Goal: Transaction & Acquisition: Purchase product/service

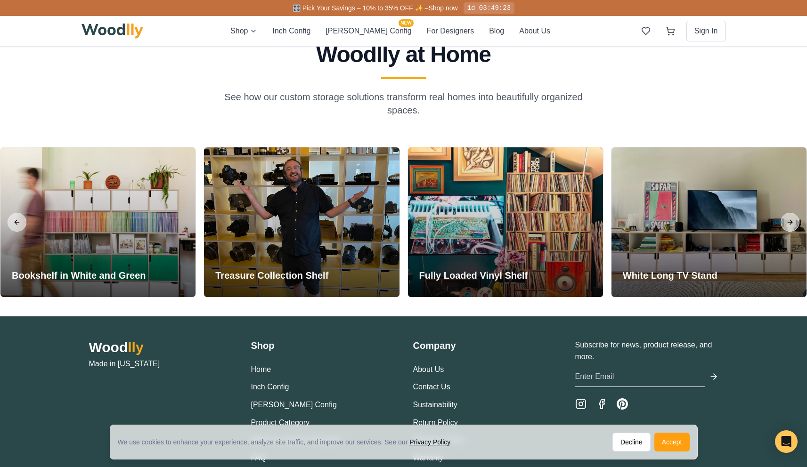
scroll to position [2214, 0]
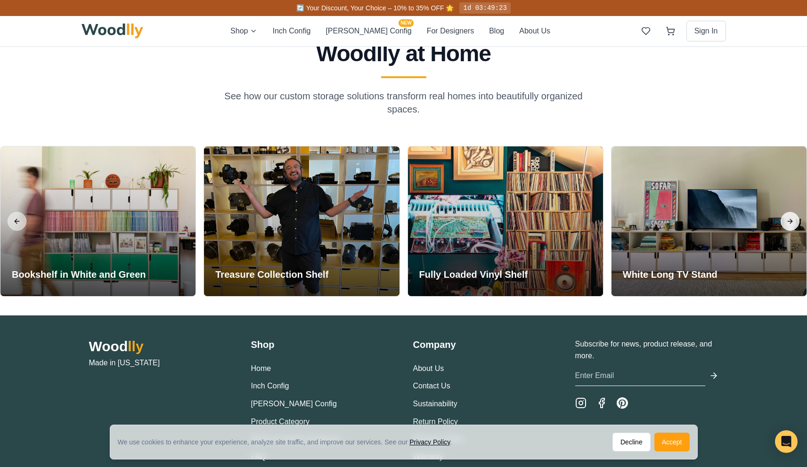
click at [793, 218] on button "Next slide" at bounding box center [790, 221] width 19 height 19
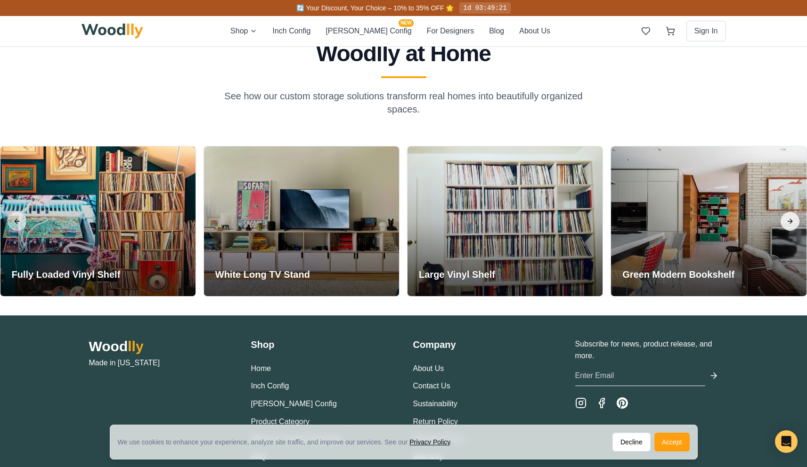
click at [793, 218] on button "Next slide" at bounding box center [790, 221] width 19 height 19
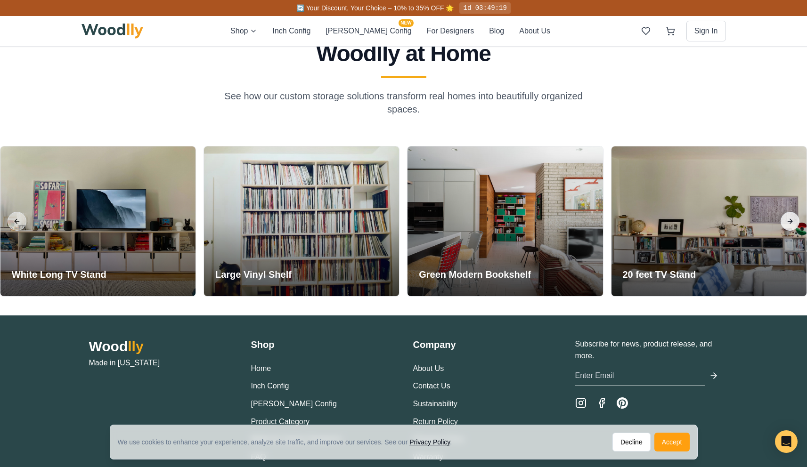
click at [793, 218] on button "Next slide" at bounding box center [790, 221] width 19 height 19
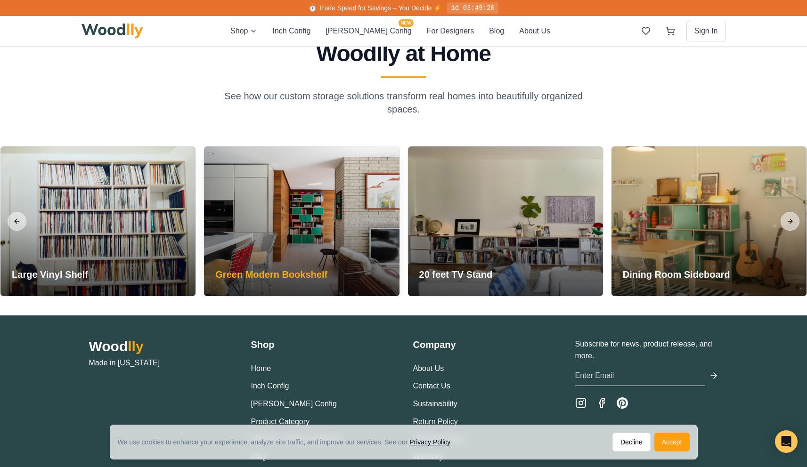
click at [304, 252] on div at bounding box center [301, 222] width 195 height 150
click at [307, 284] on div "Green Modern Bookshelf" at bounding box center [271, 277] width 135 height 40
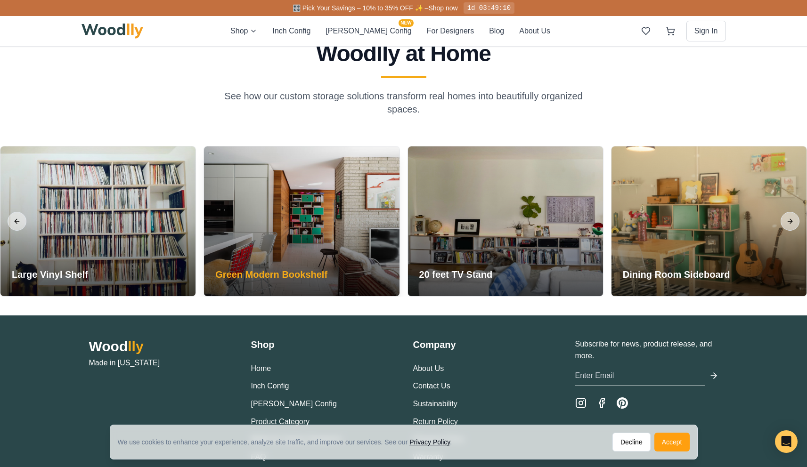
click at [312, 273] on h3 "Green Modern Bookshelf" at bounding box center [271, 274] width 112 height 13
click at [313, 273] on h3 "Green Modern Bookshelf" at bounding box center [271, 274] width 112 height 13
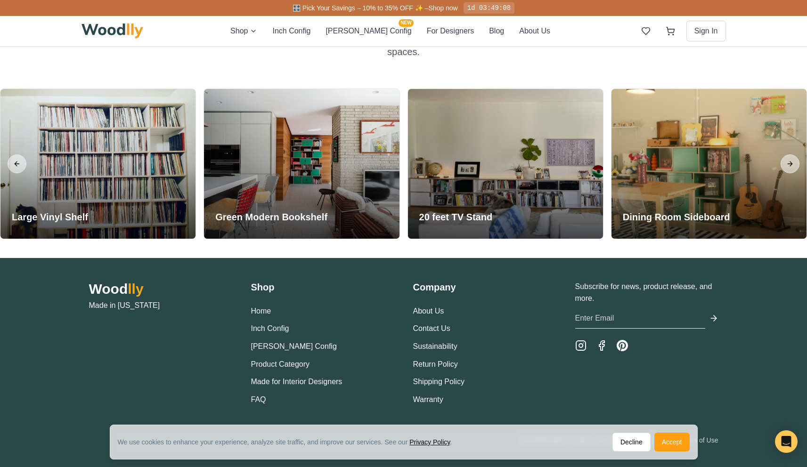
scroll to position [2272, 0]
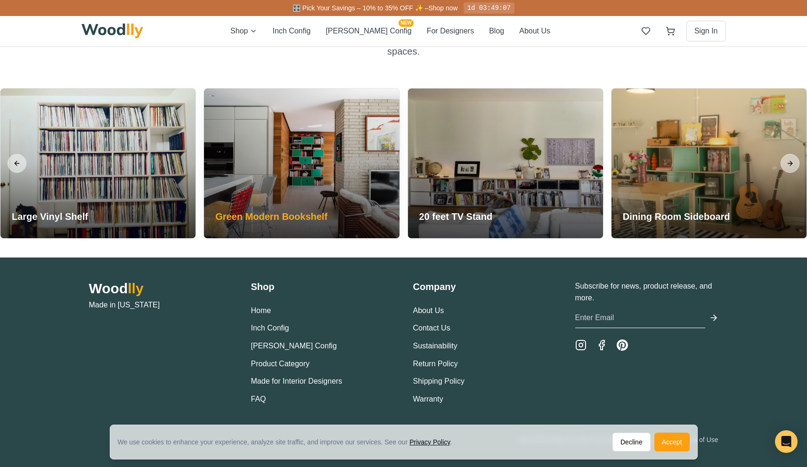
click at [278, 176] on div at bounding box center [301, 164] width 195 height 150
click at [307, 180] on div at bounding box center [301, 164] width 195 height 150
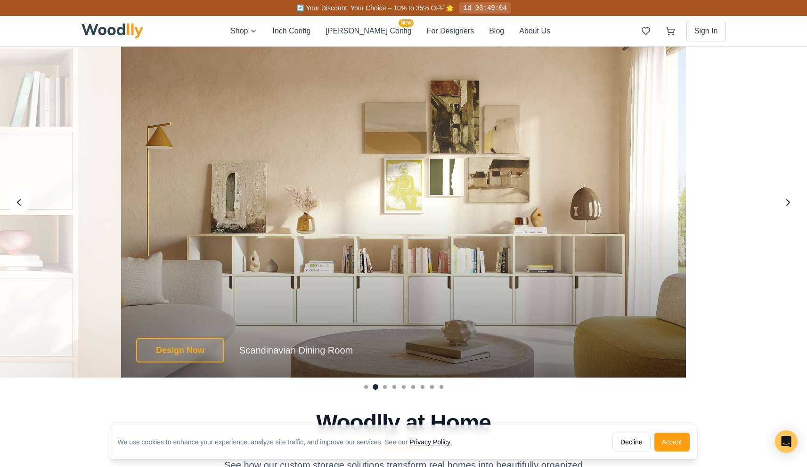
scroll to position [1798, 0]
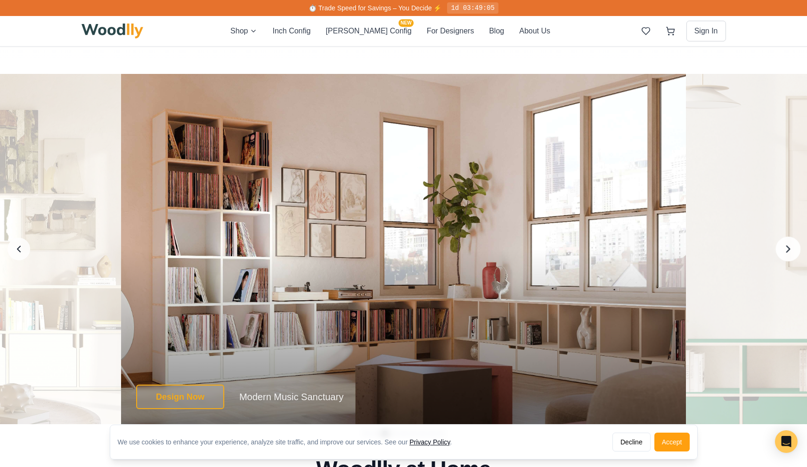
click at [799, 253] on button "Next image" at bounding box center [788, 248] width 25 height 25
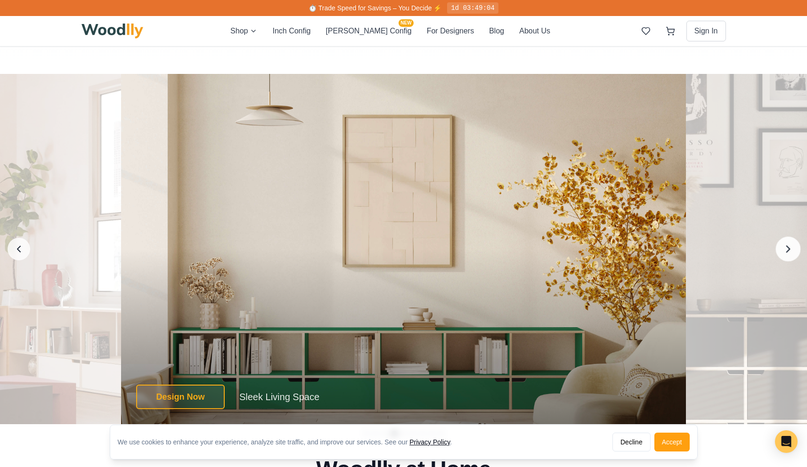
click at [799, 253] on button "Next image" at bounding box center [788, 248] width 25 height 25
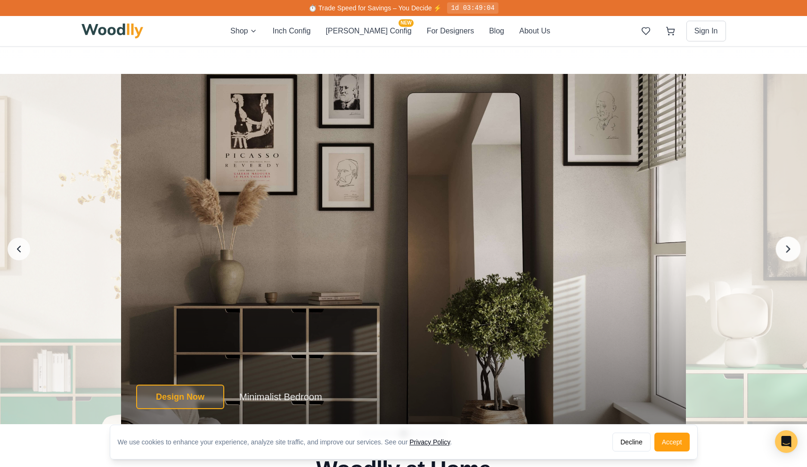
click at [799, 253] on button "Next image" at bounding box center [788, 248] width 25 height 25
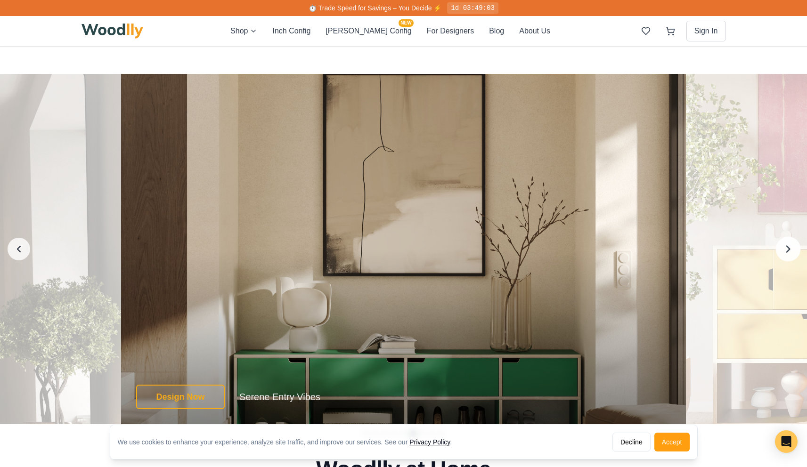
click at [799, 253] on button "Next image" at bounding box center [788, 248] width 25 height 25
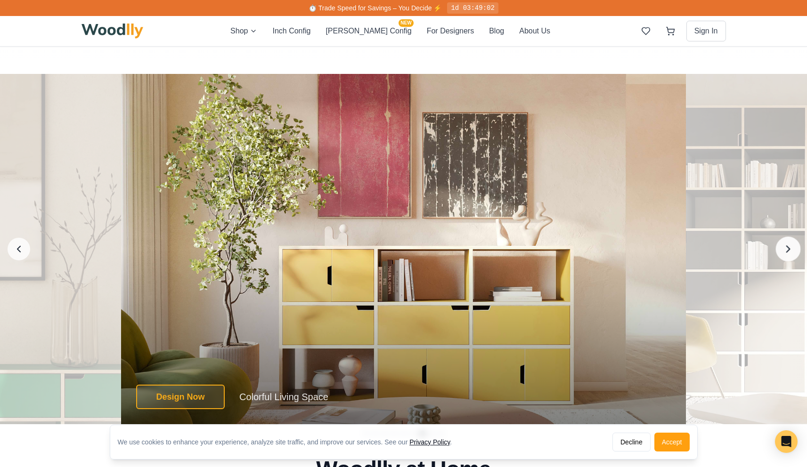
click at [799, 253] on button "Next image" at bounding box center [788, 248] width 25 height 25
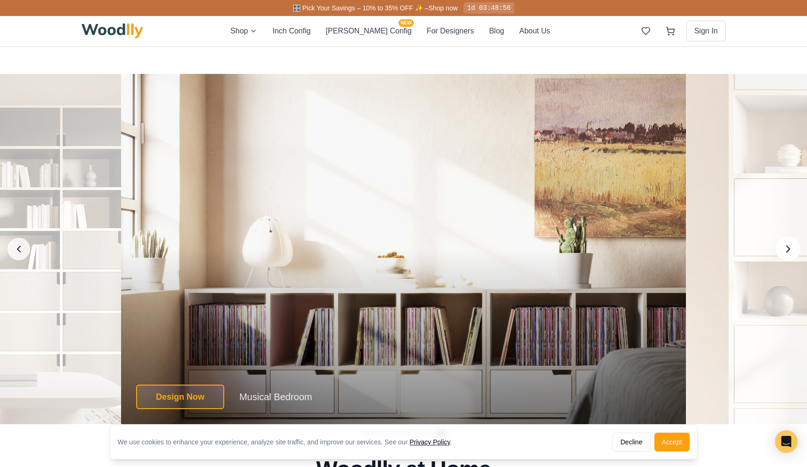
click at [799, 253] on button "Next image" at bounding box center [788, 248] width 25 height 25
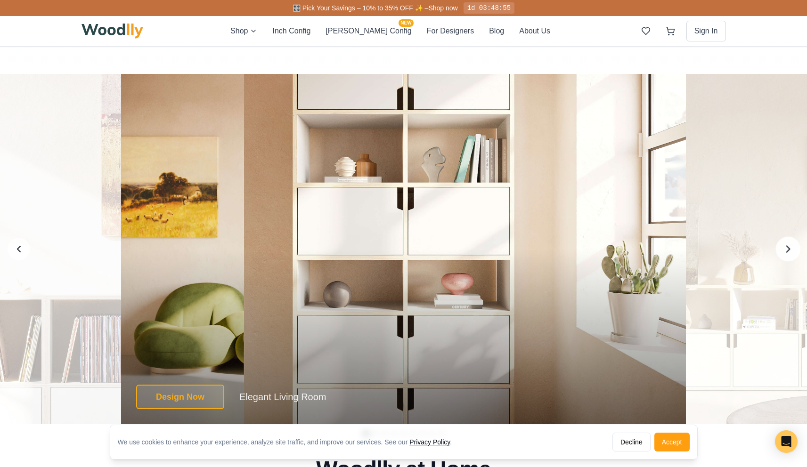
click at [799, 253] on button "Next image" at bounding box center [788, 248] width 25 height 25
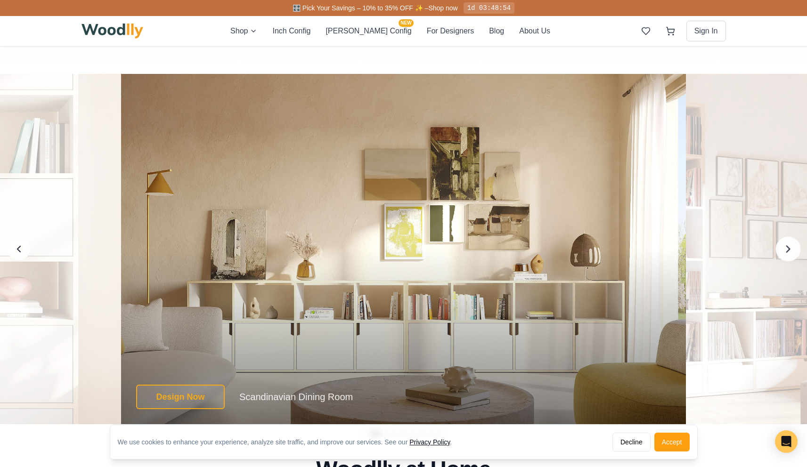
click at [799, 253] on button "Next image" at bounding box center [788, 248] width 25 height 25
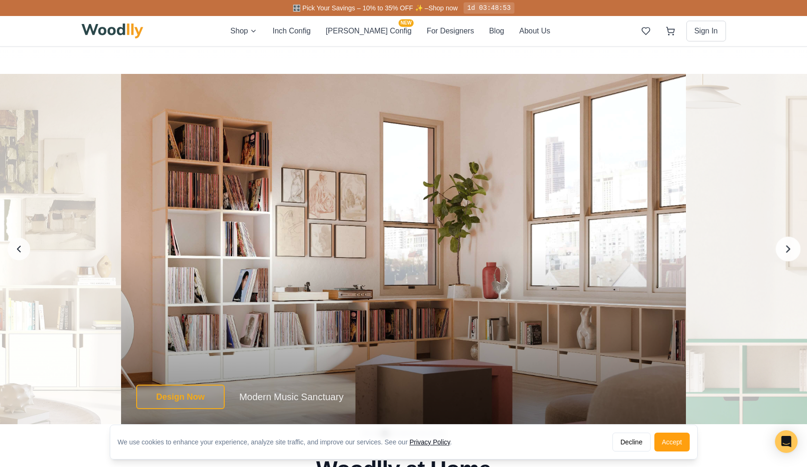
click at [799, 253] on button "Next image" at bounding box center [788, 248] width 25 height 25
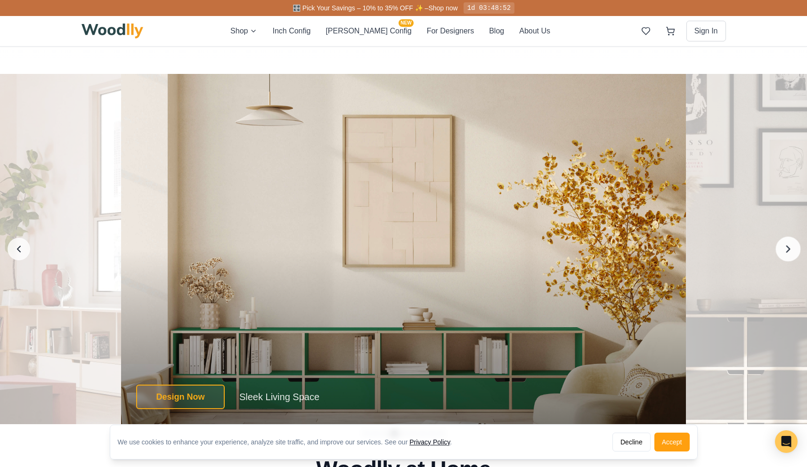
click at [799, 253] on button "Next image" at bounding box center [788, 248] width 25 height 25
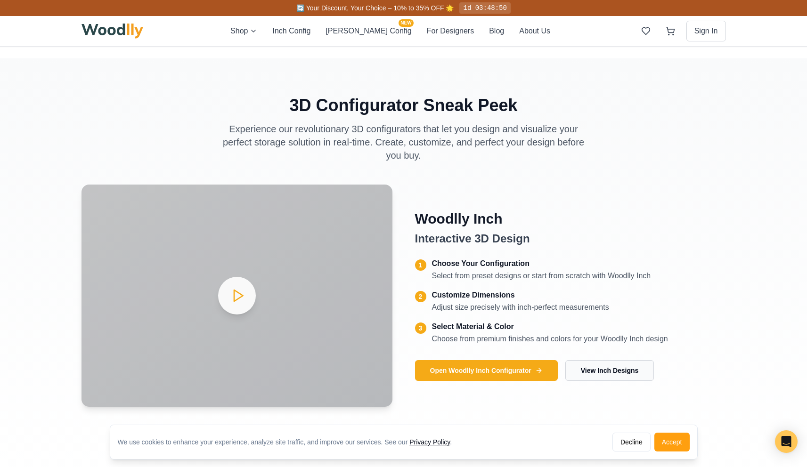
scroll to position [1457, 0]
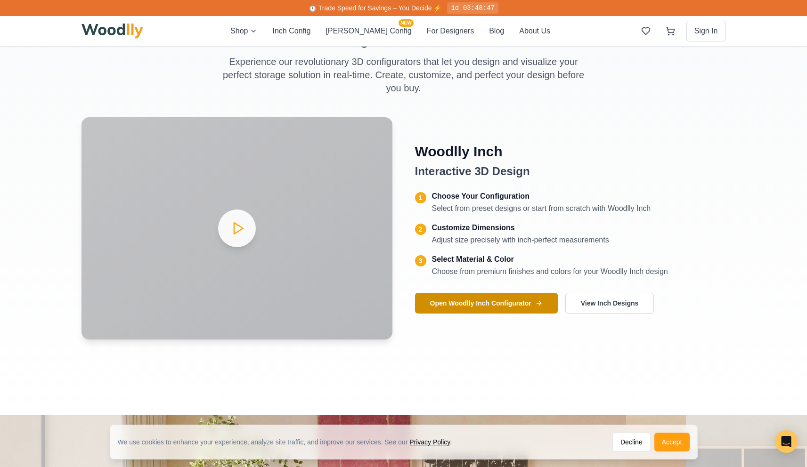
click at [522, 305] on button "Open Woodlly Inch Configurator" at bounding box center [486, 303] width 143 height 21
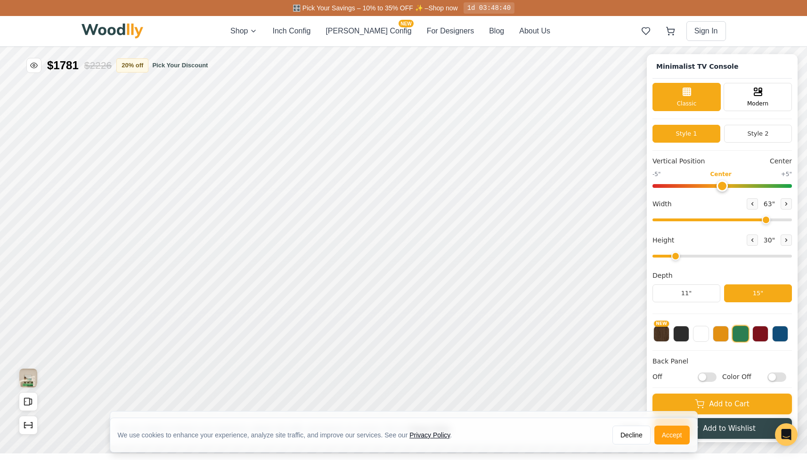
type input "63"
type input "2"
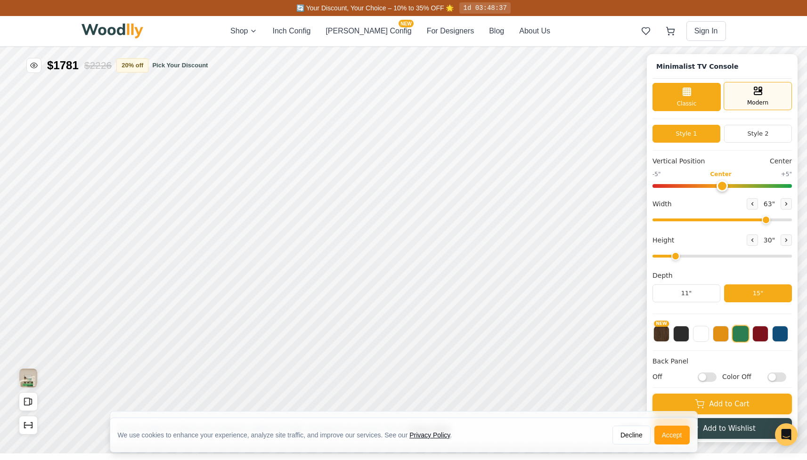
click at [773, 105] on div "Modern" at bounding box center [758, 96] width 68 height 28
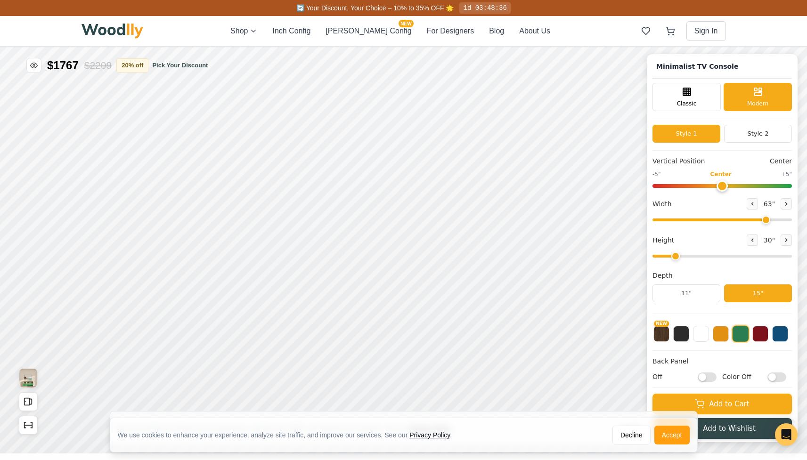
click at [693, 111] on div "Classic Modern" at bounding box center [721, 101] width 139 height 36
click at [693, 98] on div "Classic" at bounding box center [686, 96] width 68 height 28
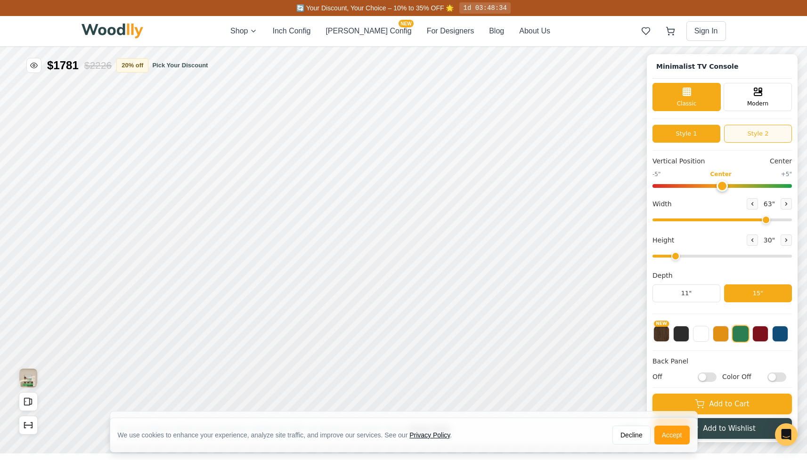
click at [762, 135] on button "Style 2" at bounding box center [758, 134] width 68 height 18
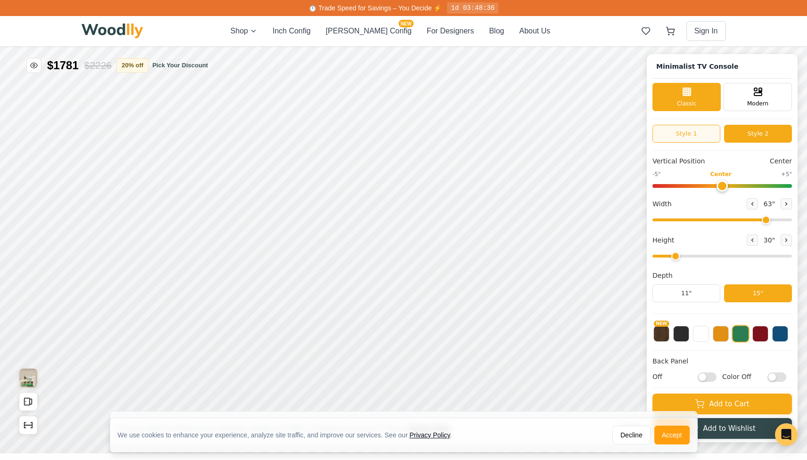
click at [687, 139] on button "Style 1" at bounding box center [686, 134] width 68 height 18
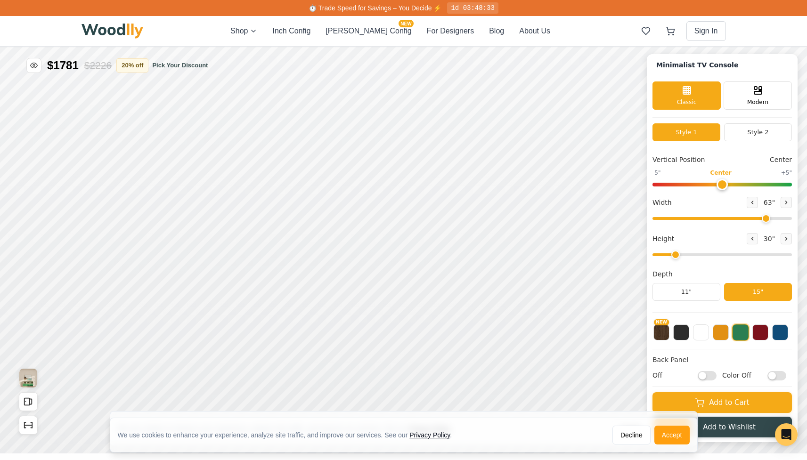
scroll to position [3, 0]
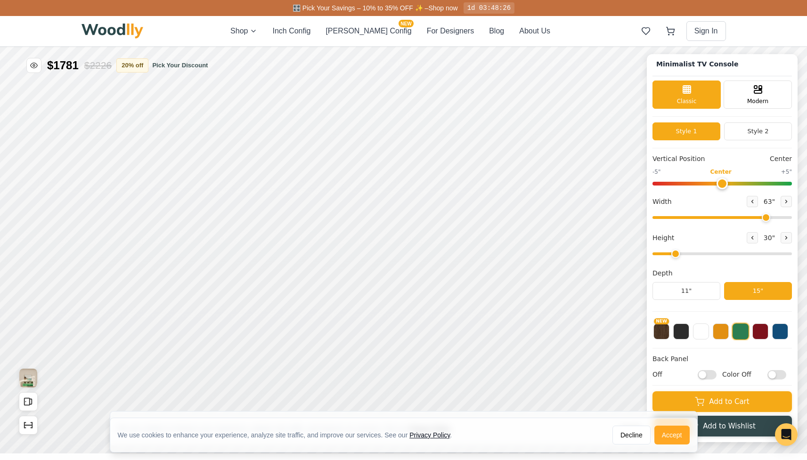
click at [664, 437] on button "Accept" at bounding box center [671, 435] width 35 height 19
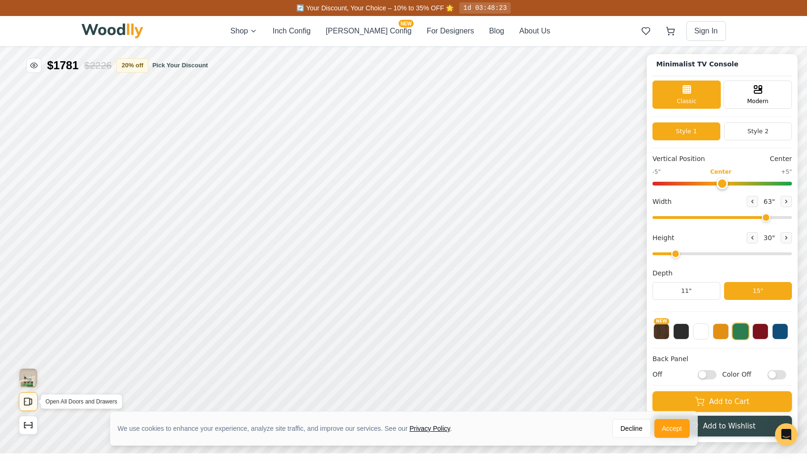
click at [29, 402] on rect "Open All Doors and Drawers" at bounding box center [26, 402] width 5 height 7
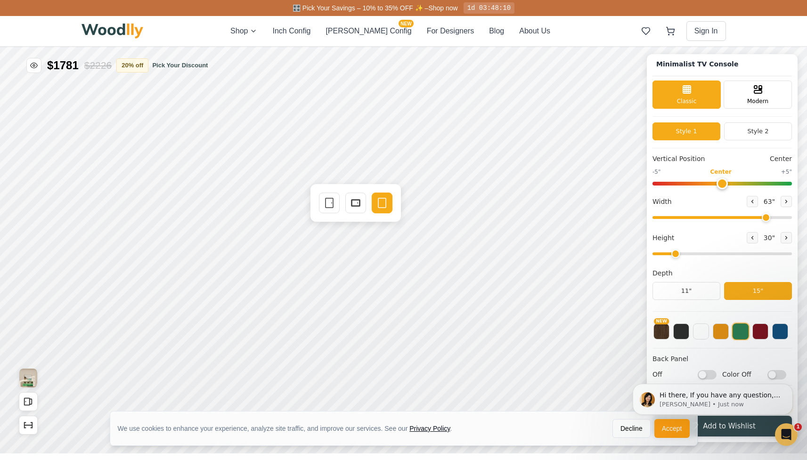
scroll to position [0, 0]
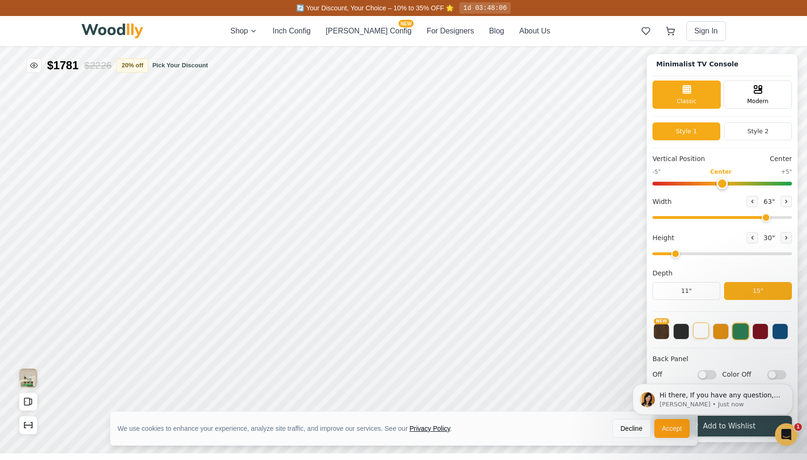
click at [704, 327] on button at bounding box center [701, 331] width 16 height 16
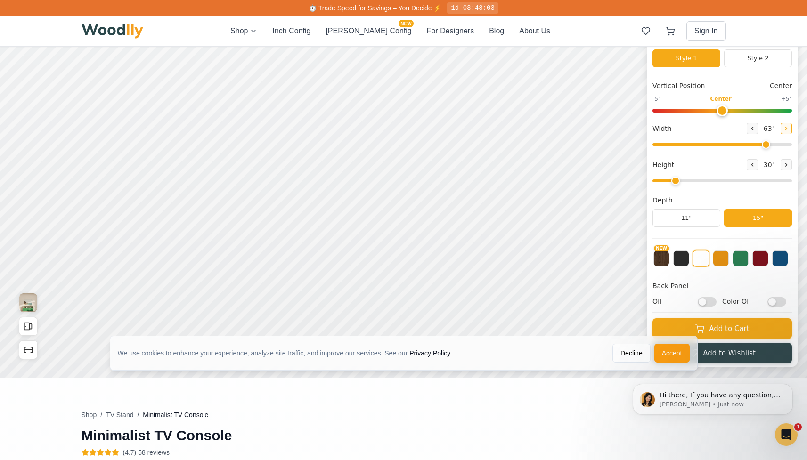
click at [789, 129] on icon at bounding box center [786, 129] width 6 height 6
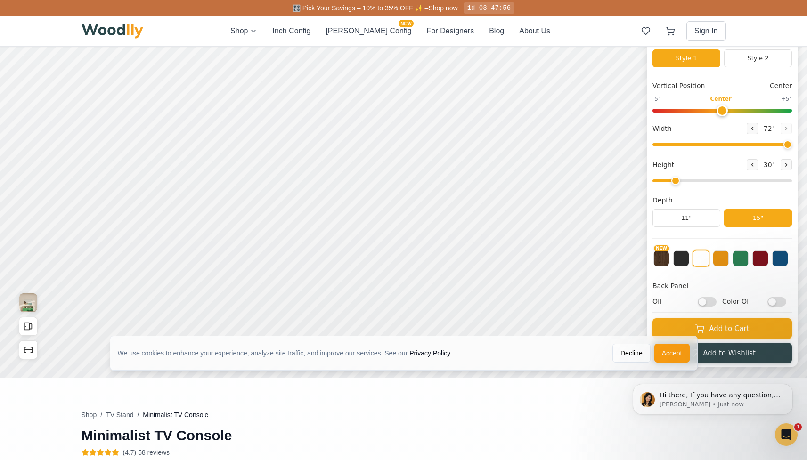
drag, startPoint x: 775, startPoint y: 143, endPoint x: 805, endPoint y: 146, distance: 29.8
type input "72"
click at [792, 146] on input "range" at bounding box center [721, 144] width 139 height 3
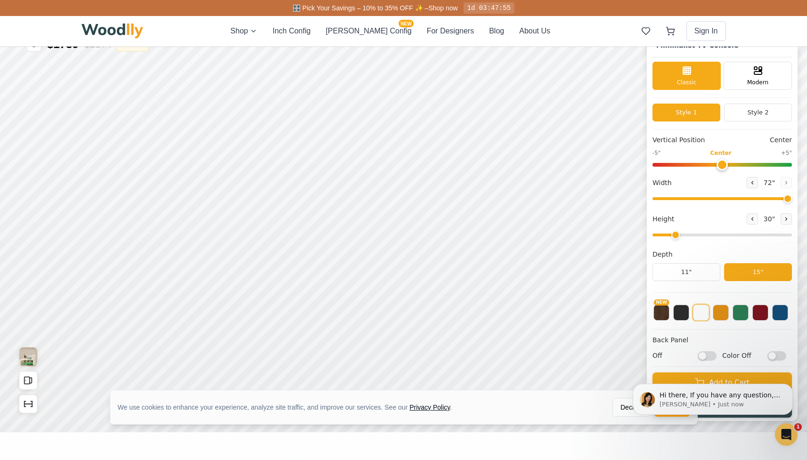
scroll to position [19, 0]
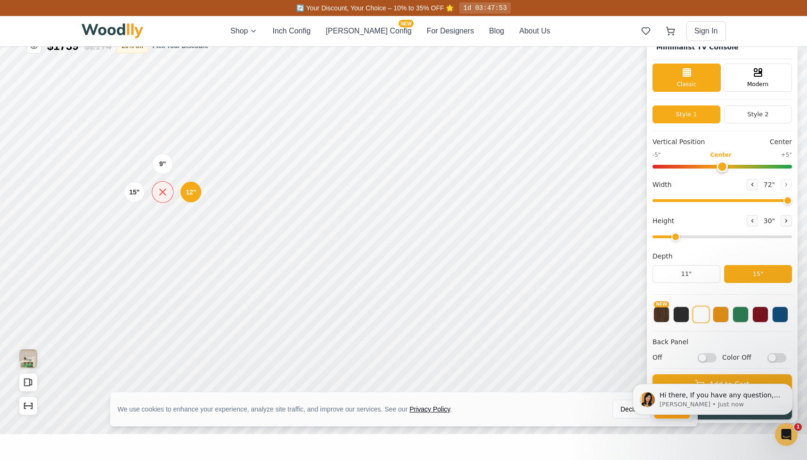
click at [166, 194] on icon at bounding box center [163, 192] width 12 height 12
drag, startPoint x: 685, startPoint y: 238, endPoint x: 713, endPoint y: 237, distance: 27.8
click at [713, 237] on input "range" at bounding box center [721, 237] width 139 height 3
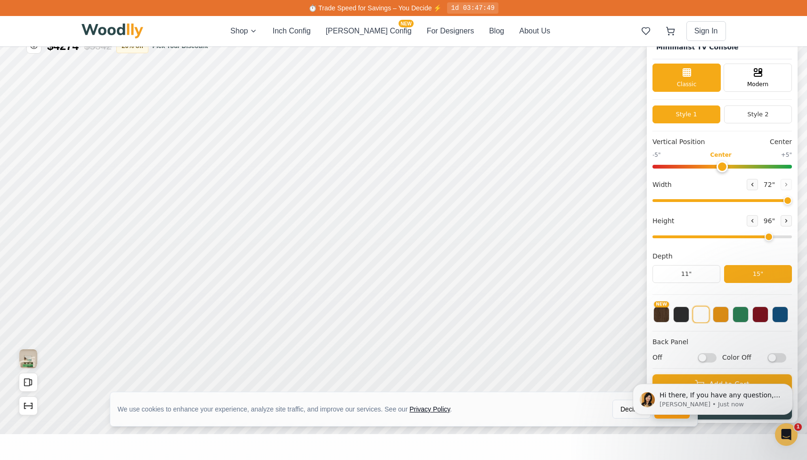
drag, startPoint x: 719, startPoint y: 239, endPoint x: 769, endPoint y: 238, distance: 49.9
type input "7"
click at [769, 238] on input "range" at bounding box center [721, 237] width 139 height 3
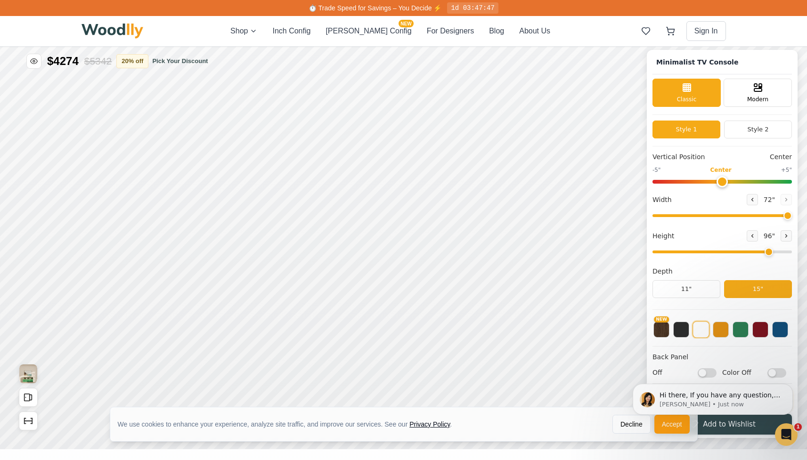
scroll to position [0, 0]
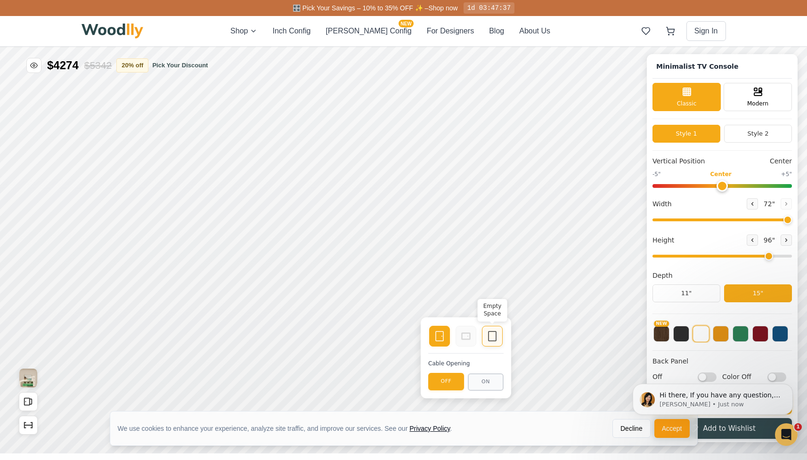
click at [490, 336] on icon at bounding box center [492, 336] width 11 height 11
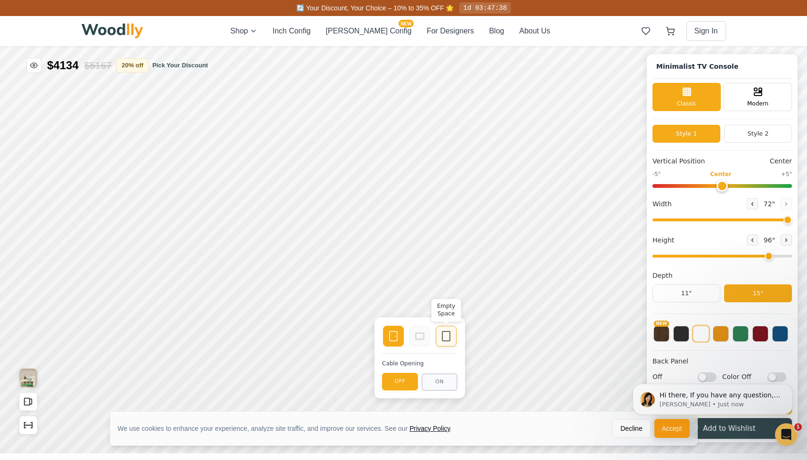
click at [455, 333] on div "Empty Space" at bounding box center [446, 336] width 21 height 21
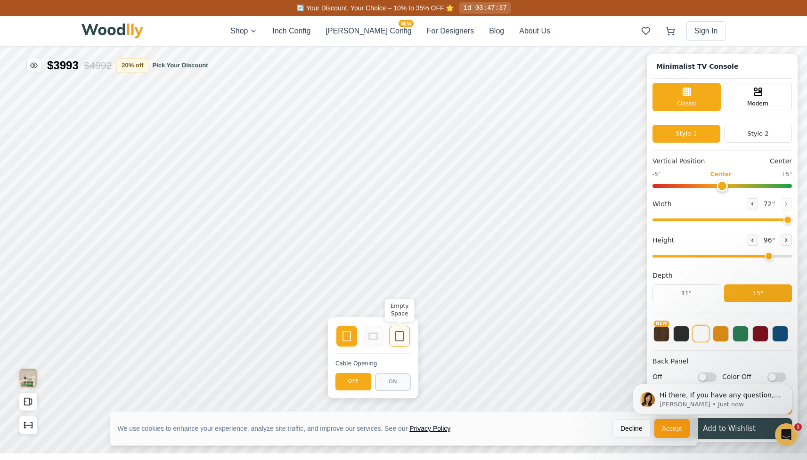
click at [406, 336] on div "Empty Space" at bounding box center [399, 336] width 21 height 21
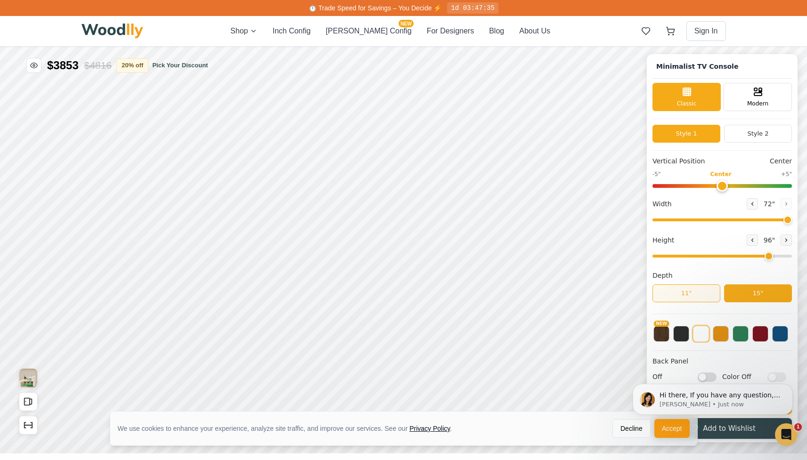
click at [695, 294] on button "11"" at bounding box center [686, 294] width 68 height 18
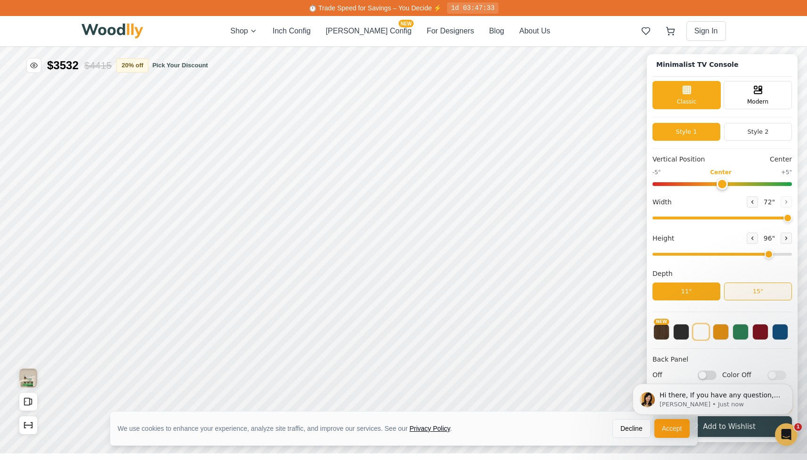
click at [760, 289] on button "15"" at bounding box center [758, 292] width 68 height 18
click at [703, 290] on button "11"" at bounding box center [686, 292] width 68 height 18
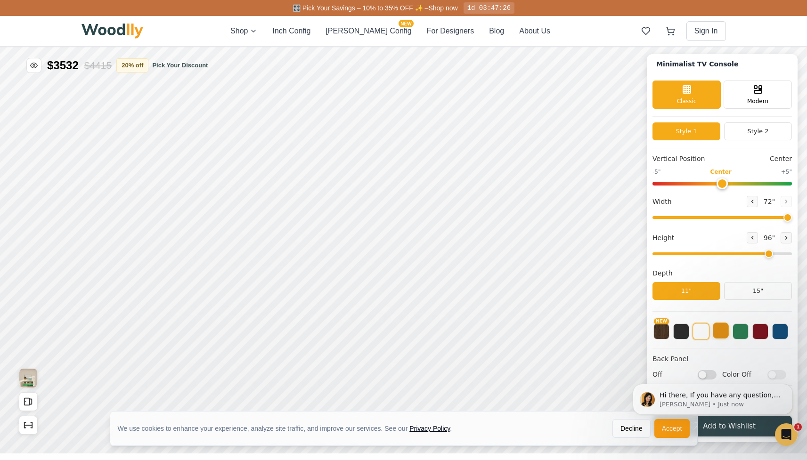
scroll to position [82, 0]
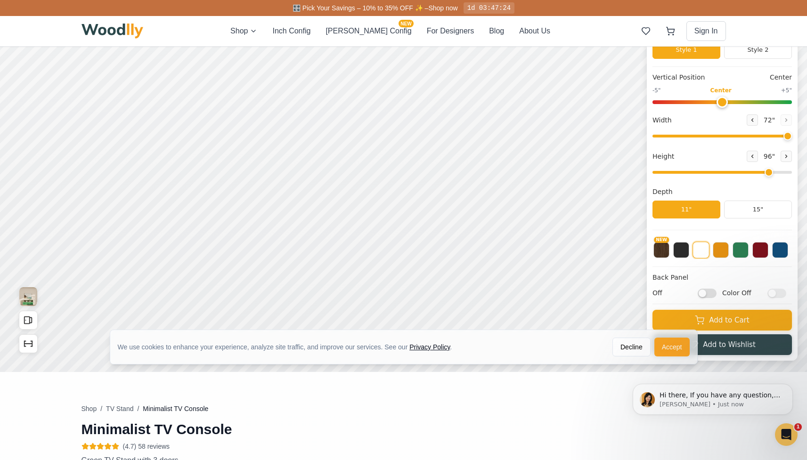
click at [675, 350] on button "Accept" at bounding box center [671, 347] width 35 height 19
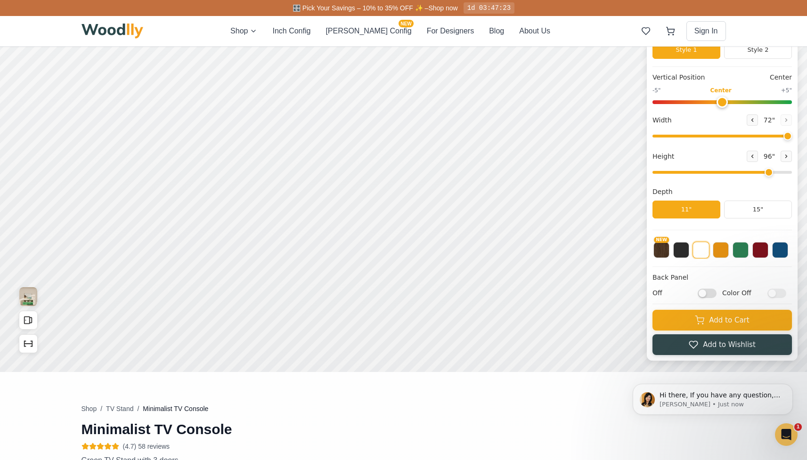
click at [714, 294] on input "Off" at bounding box center [707, 293] width 19 height 9
click at [714, 294] on input "On" at bounding box center [707, 293] width 19 height 9
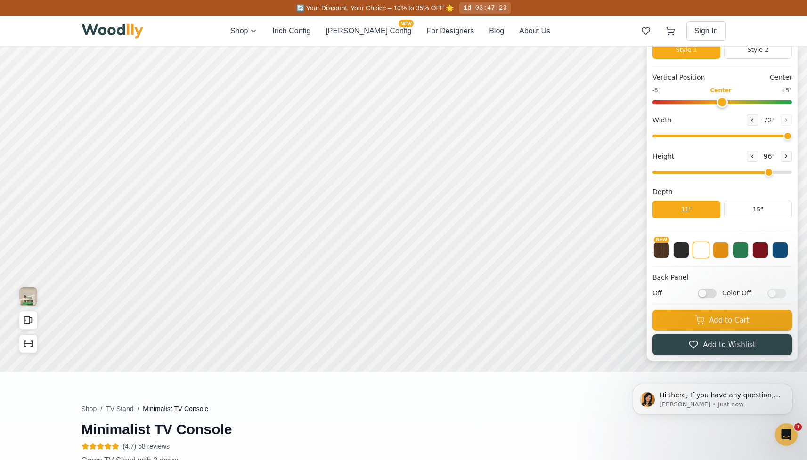
click at [714, 294] on input "Off" at bounding box center [707, 293] width 19 height 9
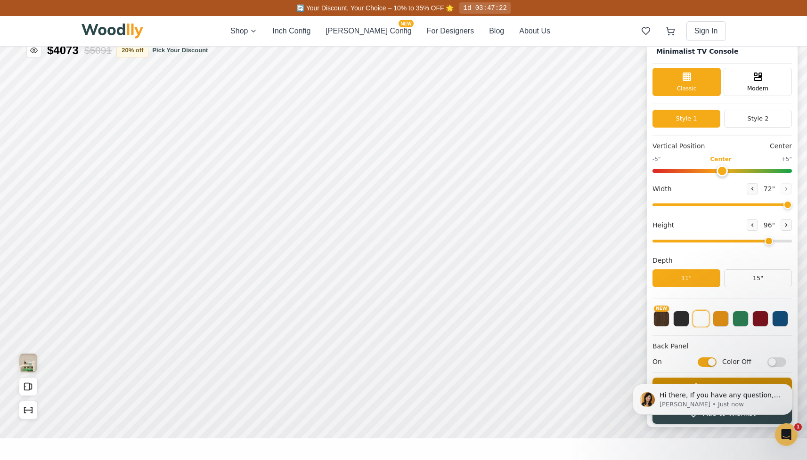
scroll to position [10, 0]
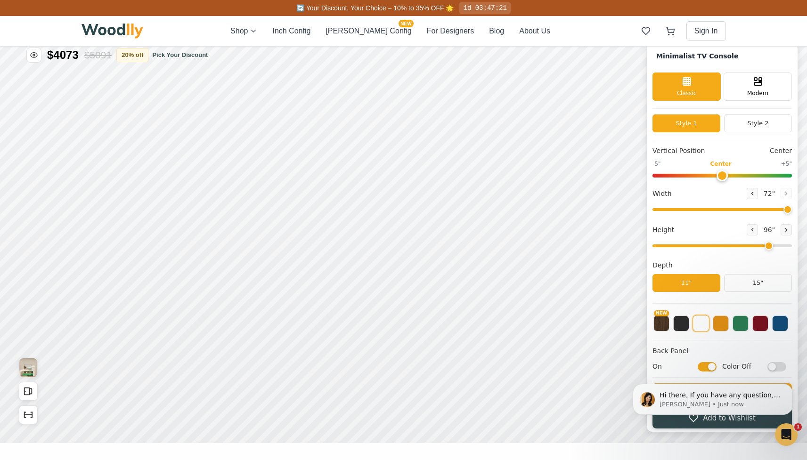
click at [707, 368] on body "Hi there, If you have any question, we are right here for you. 😊 [PERSON_NAME] …" at bounding box center [712, 399] width 181 height 63
click at [705, 367] on html "Hi there, If you have any question, we are right here for you. 😊 [PERSON_NAME] …" at bounding box center [713, 399] width 188 height 71
click at [708, 367] on html "Hi there, If you have any question, we are right here for you. 😊 [PERSON_NAME] …" at bounding box center [713, 399] width 188 height 71
click at [710, 368] on body "Hi there, If you have any question, we are right here for you. 😊 [PERSON_NAME] …" at bounding box center [712, 399] width 181 height 63
click at [710, 367] on html "Hi there, If you have any question, we are right here for you. 😊 [PERSON_NAME] …" at bounding box center [713, 399] width 188 height 71
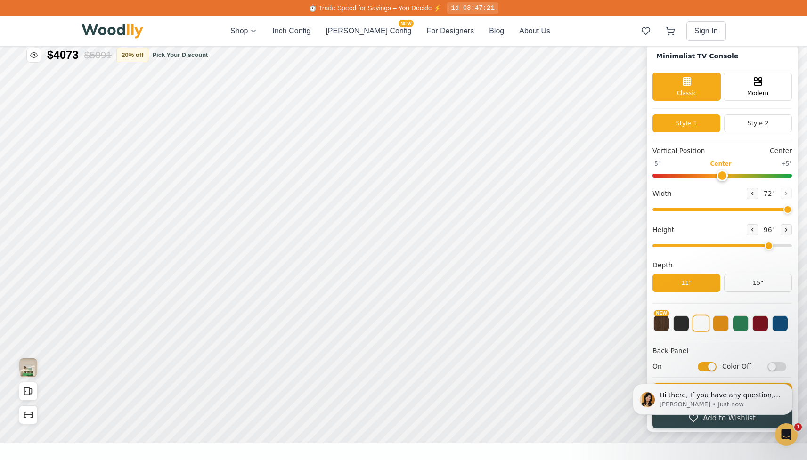
click at [705, 367] on html "Hi there, If you have any question, we are right here for you. 😊 [PERSON_NAME] …" at bounding box center [713, 399] width 188 height 71
click at [788, 387] on icon "Dismiss notification" at bounding box center [790, 386] width 5 height 5
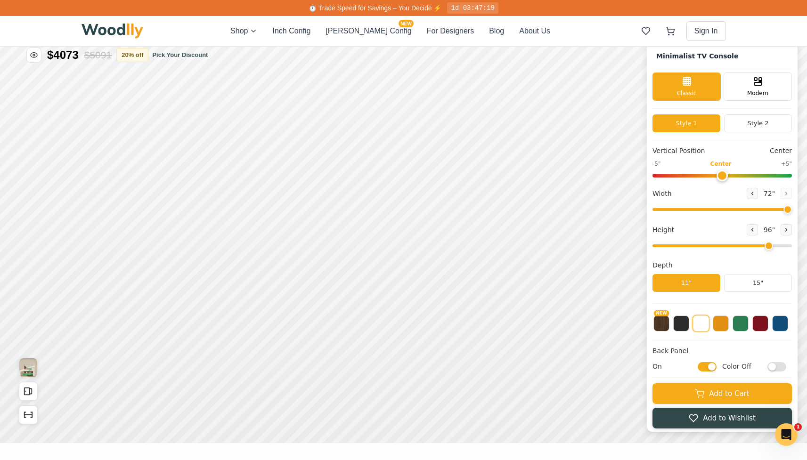
click at [717, 367] on input "On" at bounding box center [707, 366] width 19 height 9
click at [717, 367] on input "Off" at bounding box center [707, 366] width 19 height 9
click at [717, 367] on input "On" at bounding box center [707, 366] width 19 height 9
checkbox input "false"
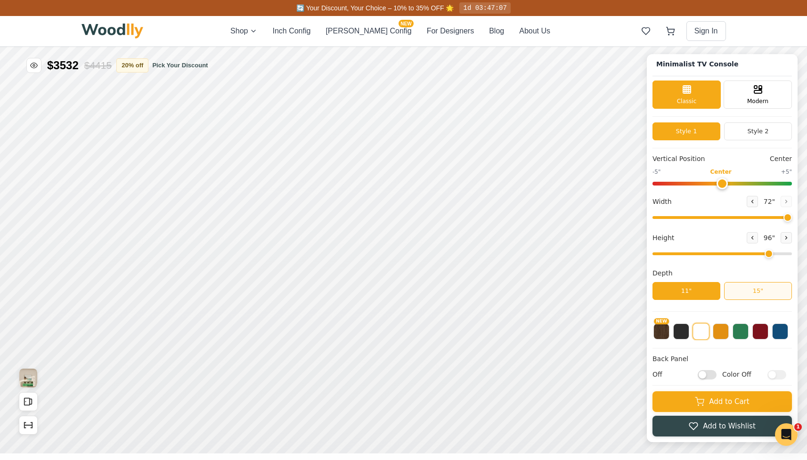
scroll to position [3, 0]
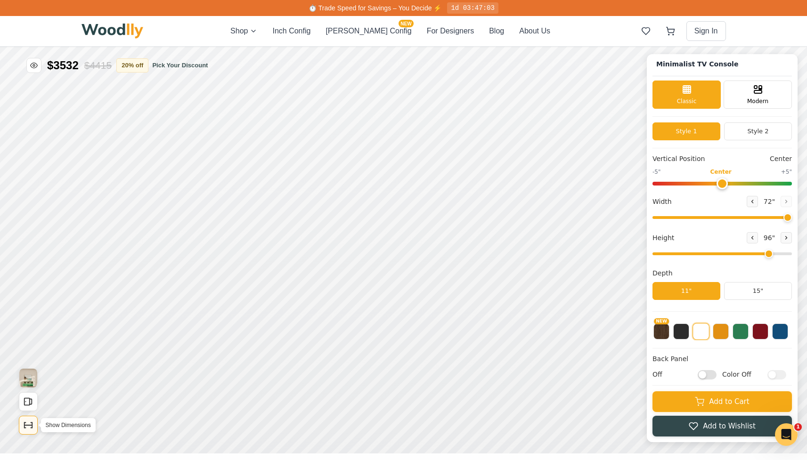
click at [21, 429] on button "Show Dimensions" at bounding box center [28, 425] width 19 height 19
click at [27, 427] on icon "Show Dimensions" at bounding box center [28, 425] width 10 height 10
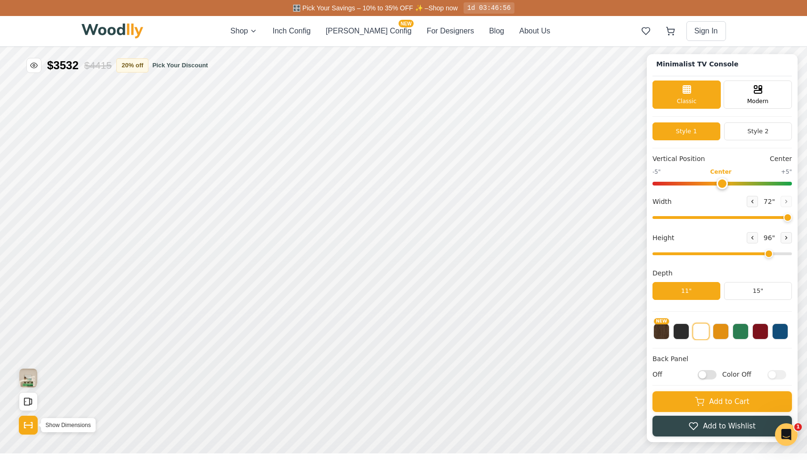
click at [27, 427] on icon "Show Dimensions" at bounding box center [28, 425] width 10 height 10
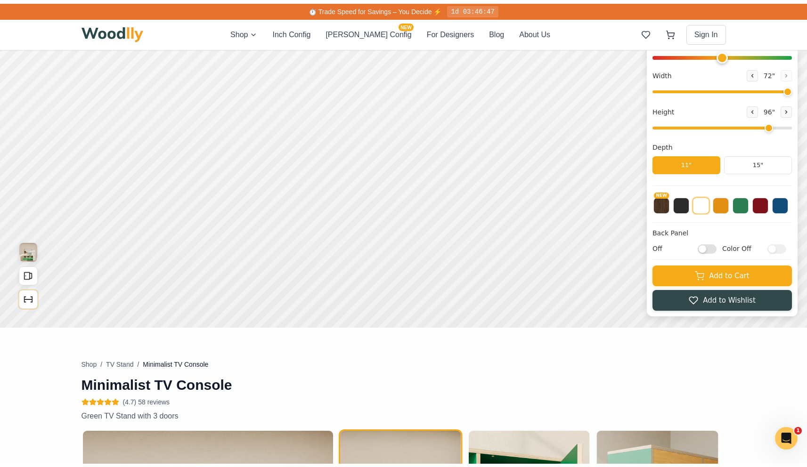
scroll to position [0, 0]
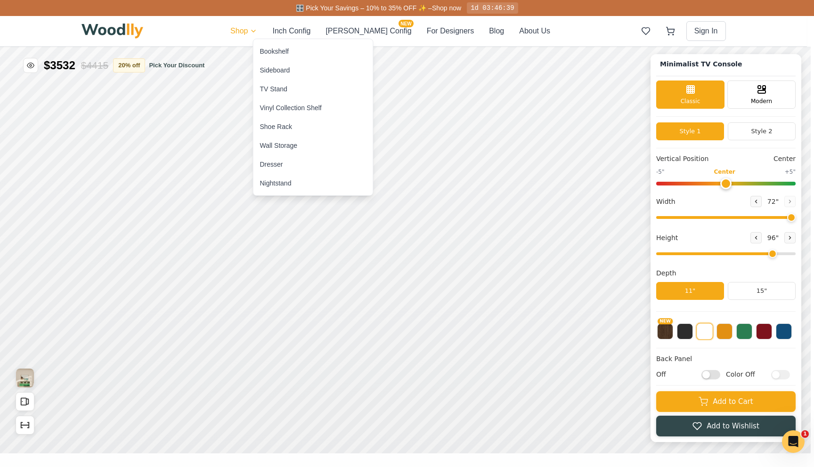
click at [275, 49] on div "Bookshelf" at bounding box center [274, 51] width 29 height 9
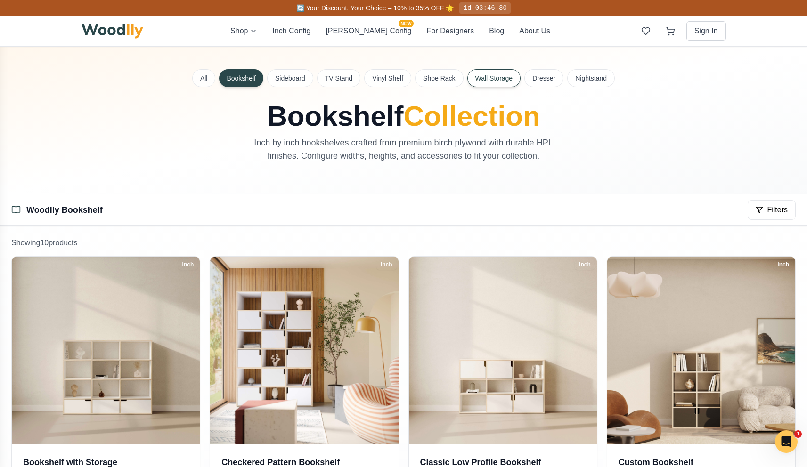
click at [502, 72] on button "Wall Storage" at bounding box center [494, 78] width 54 height 18
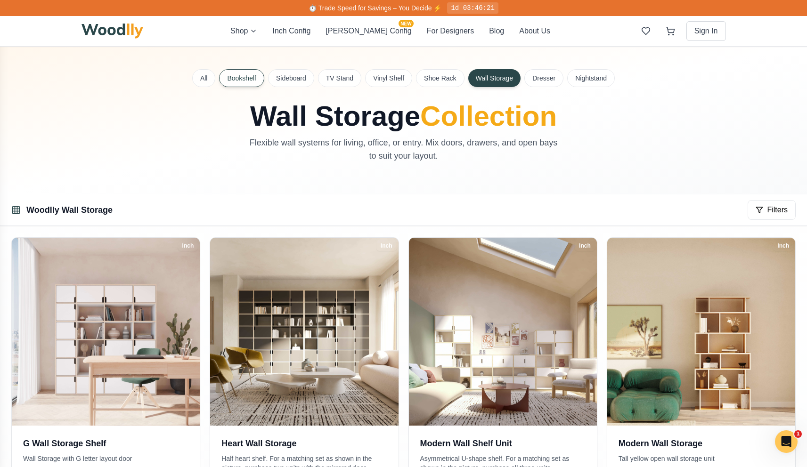
click at [242, 79] on button "Bookshelf" at bounding box center [241, 78] width 45 height 18
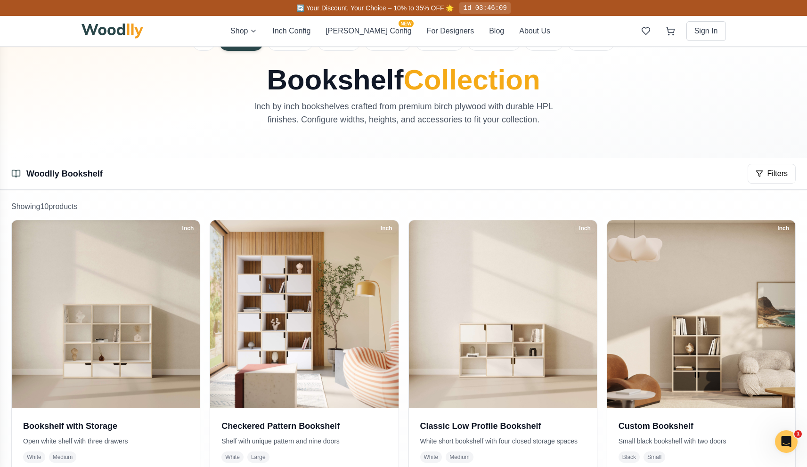
scroll to position [1, 0]
